Goal: Task Accomplishment & Management: Manage account settings

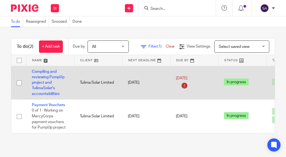
click at [183, 83] on icon at bounding box center [184, 85] width 9 height 9
drag, startPoint x: 185, startPoint y: 84, endPoint x: 218, endPoint y: 78, distance: 33.2
click at [187, 84] on icon at bounding box center [184, 85] width 9 height 9
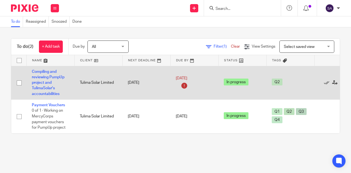
click at [146, 81] on td "11 Aug 2025" at bounding box center [146, 83] width 48 height 34
click at [176, 84] on td "11 Aug 2025" at bounding box center [194, 83] width 48 height 34
click at [179, 83] on div "11 Aug 2025" at bounding box center [194, 83] width 37 height 15
drag, startPoint x: 198, startPoint y: 81, endPoint x: 199, endPoint y: 77, distance: 3.7
click at [196, 78] on link "11 Aug 2025" at bounding box center [188, 79] width 25 height 6
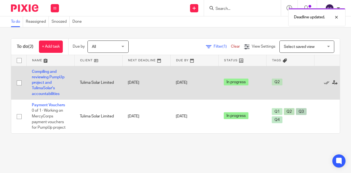
click at [95, 79] on td "Tulima Solar Limited" at bounding box center [98, 83] width 48 height 34
click at [42, 67] on td "Compiling and reviewing PumpUp project and TulimaSolar's accountabilities" at bounding box center [50, 83] width 48 height 34
click at [42, 72] on link "Compiling and reviewing PumpUp project and TulimaSolar's accountabilities" at bounding box center [48, 83] width 33 height 26
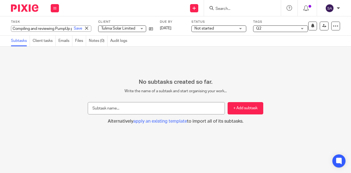
click at [49, 27] on div "Compiling and reviewing PumpUp project and TulimaSolar's accountabilities Save …" at bounding box center [51, 29] width 80 height 6
click at [50, 27] on input "Compiling and reviewing PumpUp project and TulimaSolar's accountabilities" at bounding box center [51, 29] width 80 height 6
drag, startPoint x: 36, startPoint y: 30, endPoint x: 30, endPoint y: 30, distance: 5.5
click at [35, 30] on input "Compiling and reviewing PumpUp project and TulimaSolar's accountabilities" at bounding box center [51, 29] width 80 height 6
click at [29, 29] on input "Compiling and reviewing PumpUp project and TulimaSolar's accountabilities" at bounding box center [51, 29] width 80 height 6
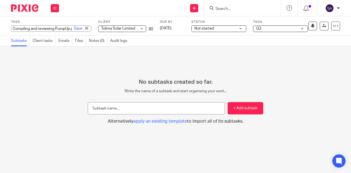
click at [29, 26] on input "Compiling and reviewing PumpUp project and TulimaSolar's accountabilities" at bounding box center [51, 29] width 80 height 6
click at [37, 27] on input "Compiling and reviewing PumpUp project and TulimaSolar's accountabilities" at bounding box center [51, 29] width 80 height 6
click at [47, 28] on input "Compiling, reviewing PumpUp project and TulimaSolar's accountabilities" at bounding box center [51, 29] width 80 height 6
type input "Compiling, reviewing and filing PumpUp project and TulimaSolar's accountabiliti…"
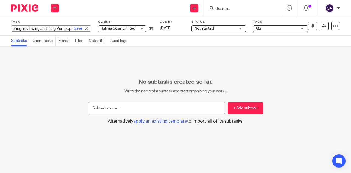
scroll to position [0, 0]
click at [74, 29] on link "Save" at bounding box center [78, 28] width 9 height 5
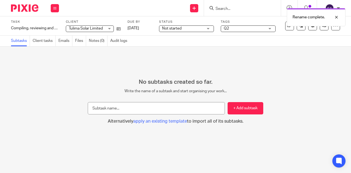
click at [26, 6] on img at bounding box center [24, 7] width 27 height 7
